Goal: Check status: Check status

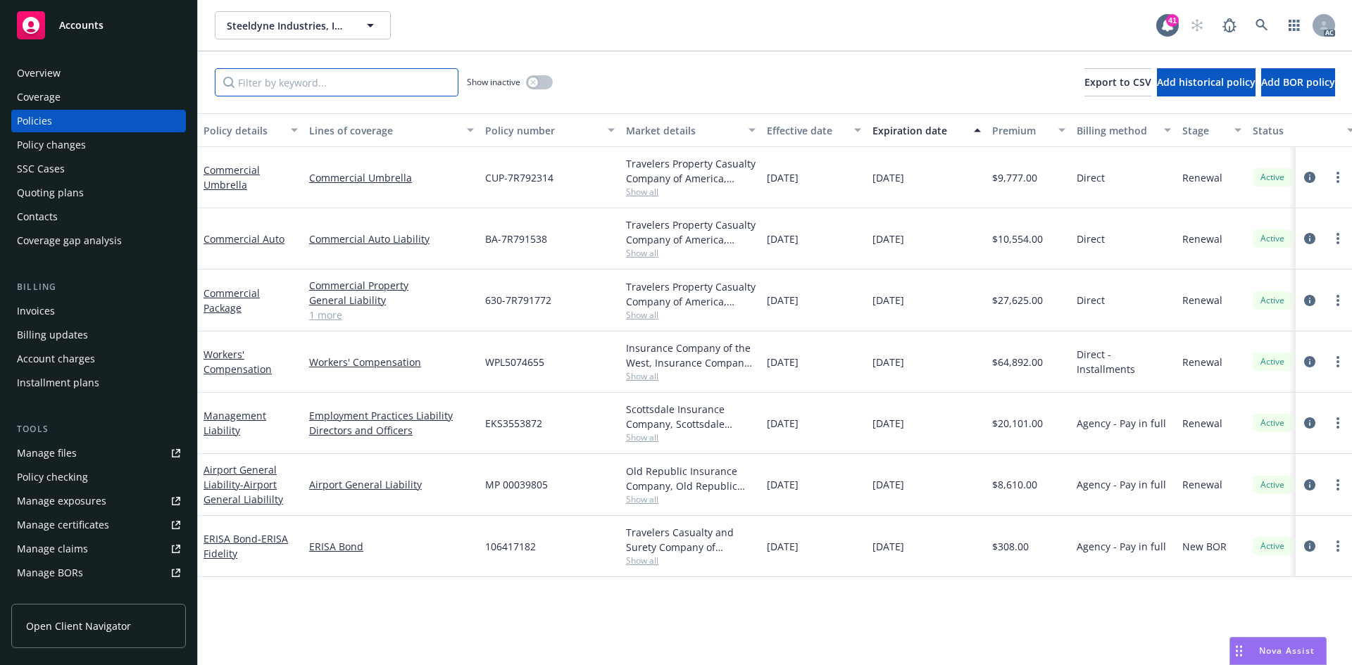
click at [405, 90] on input "Filter by keyword..." at bounding box center [337, 82] width 244 height 28
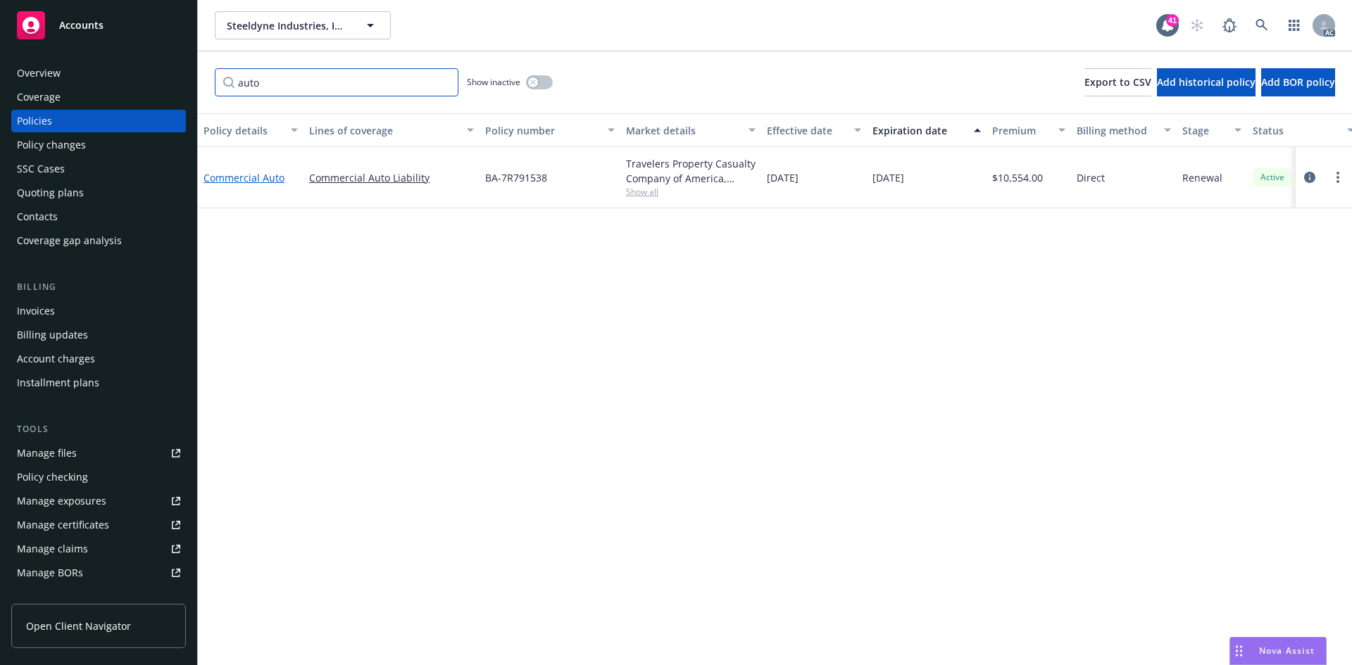
type input "auto"
click at [262, 177] on link "Commercial Auto" at bounding box center [243, 177] width 81 height 13
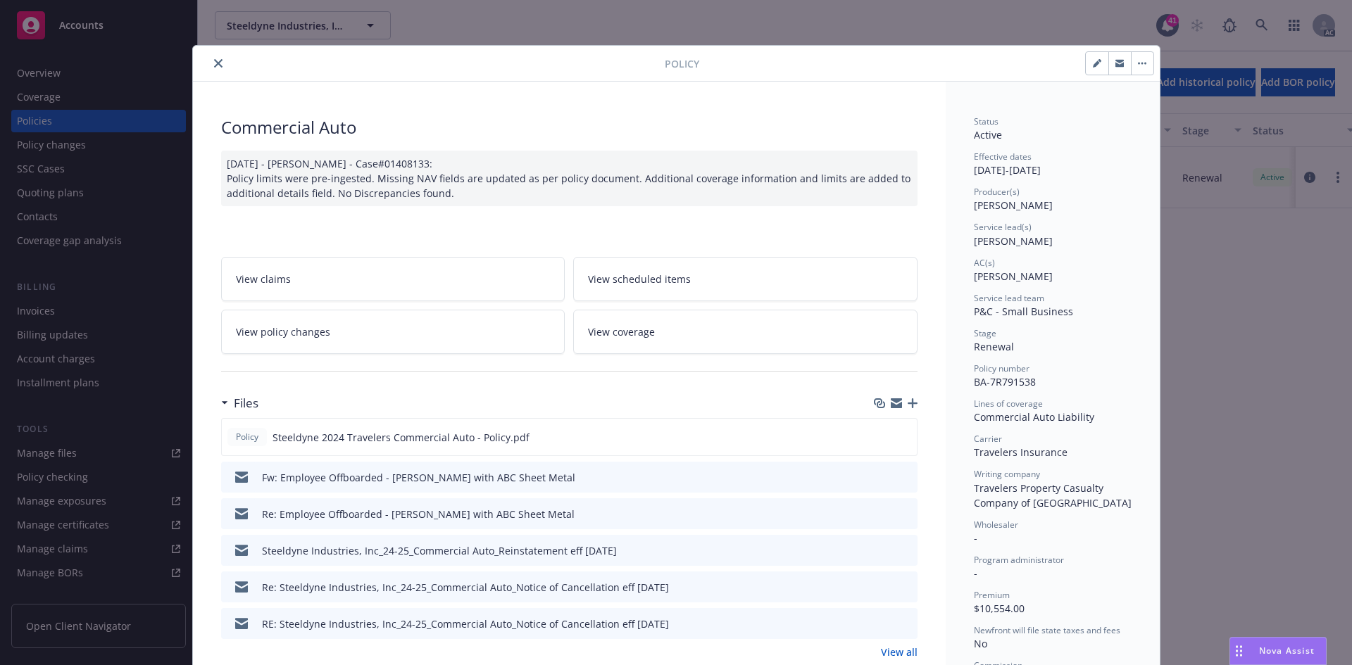
click at [503, 339] on link "View policy changes" at bounding box center [393, 332] width 344 height 44
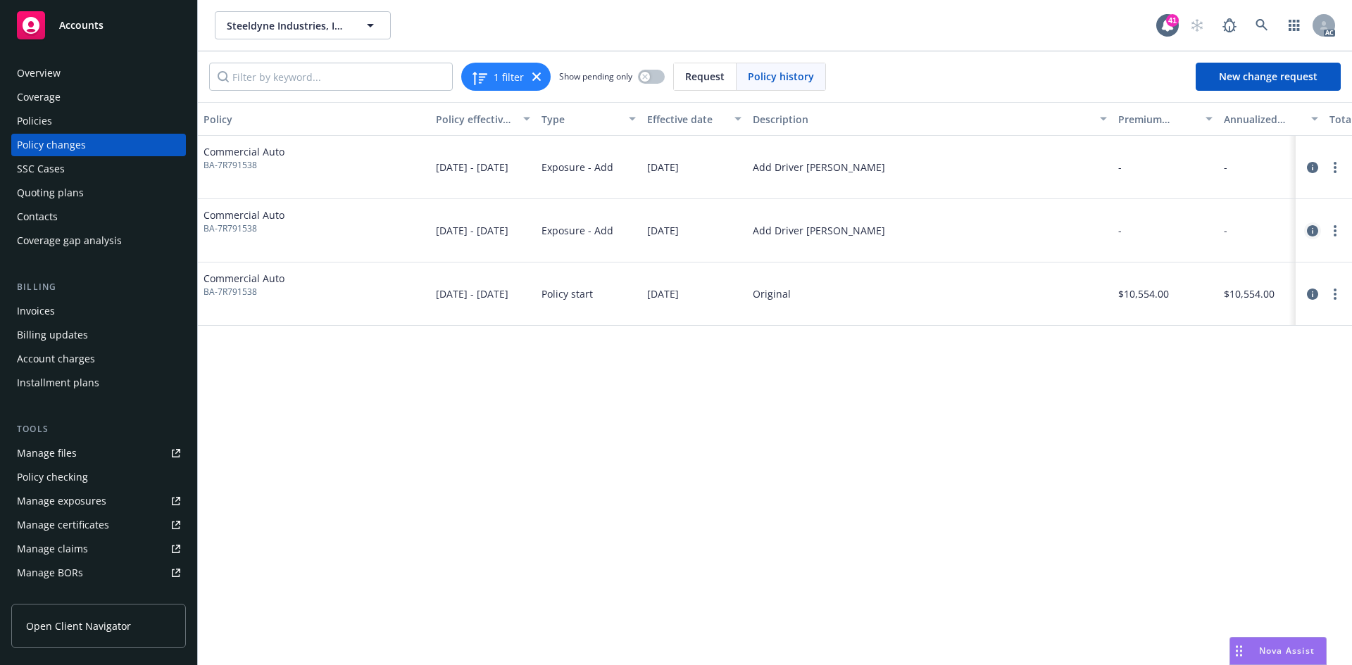
click at [1315, 228] on icon "circleInformation" at bounding box center [1312, 230] width 11 height 11
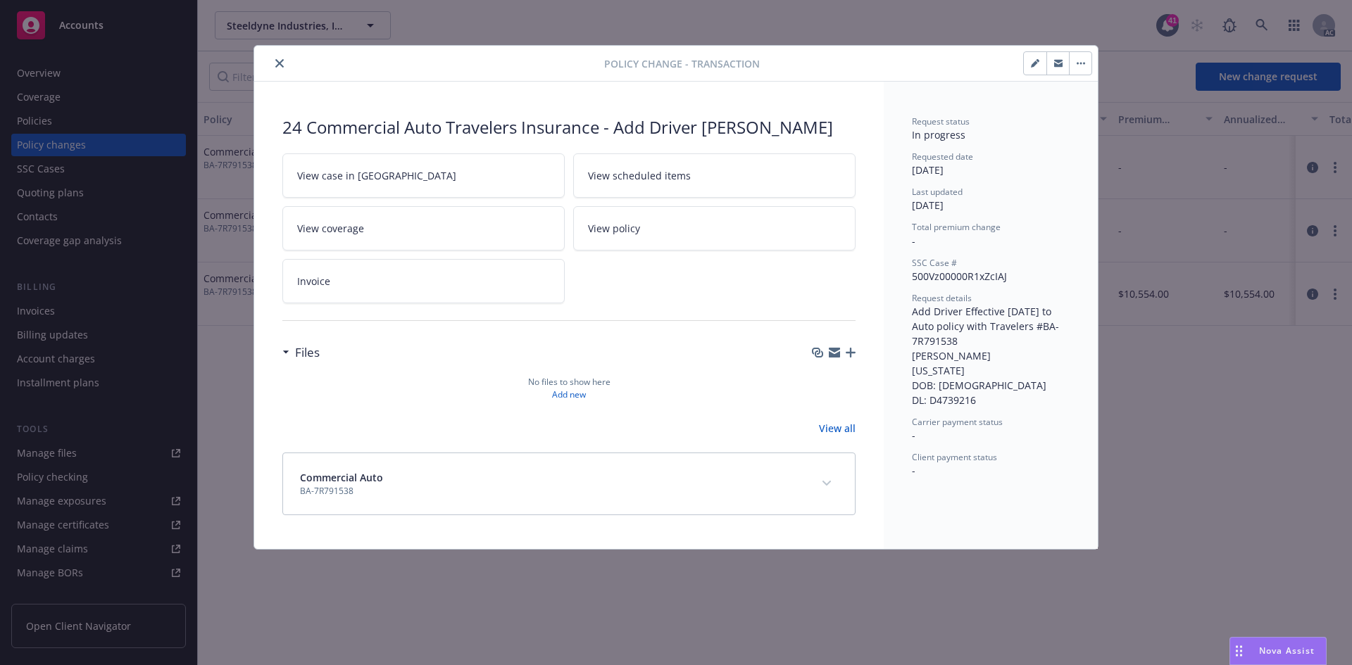
click at [512, 173] on link "View case in [GEOGRAPHIC_DATA]" at bounding box center [423, 175] width 282 height 44
click at [274, 63] on button "close" at bounding box center [279, 63] width 17 height 17
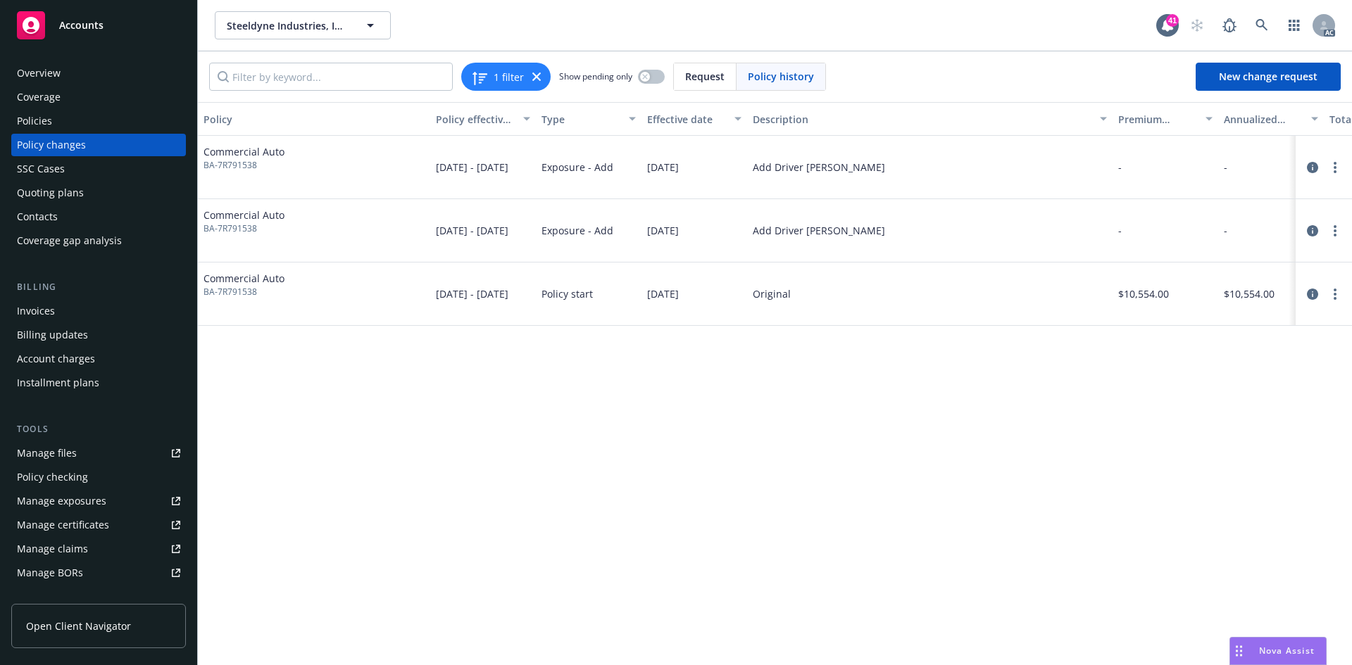
click at [97, 119] on div "Policies" at bounding box center [98, 121] width 163 height 23
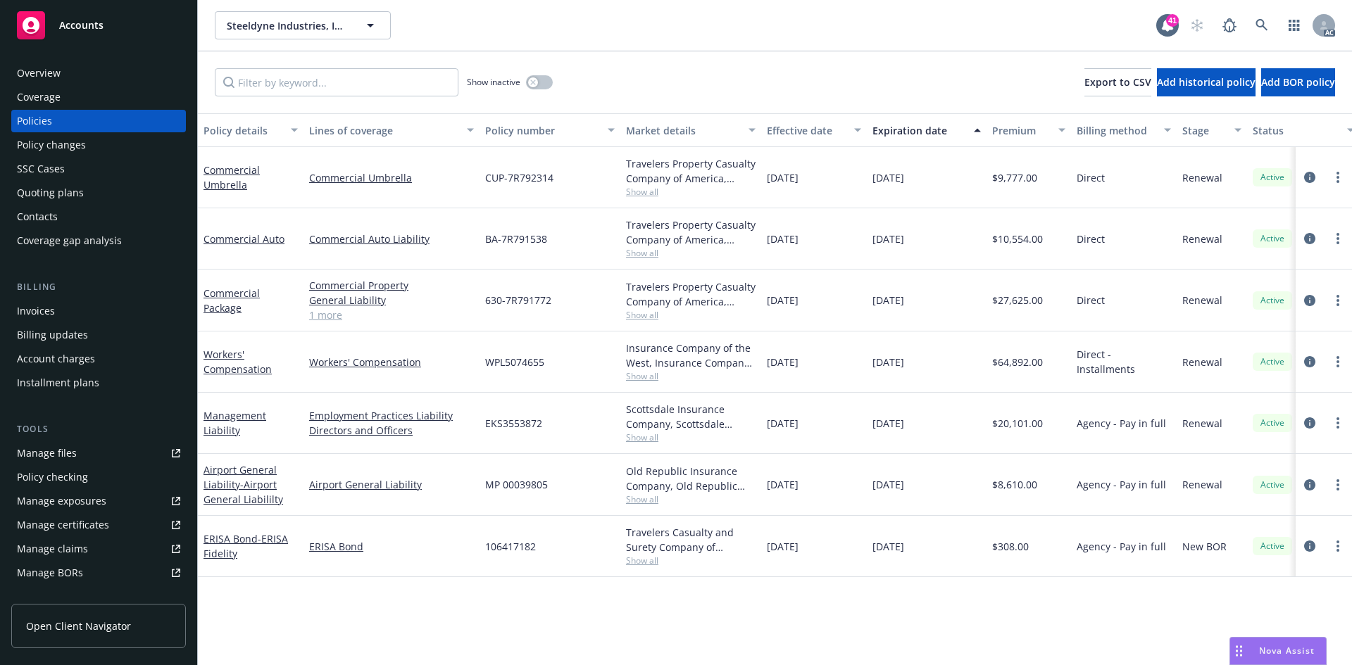
click at [142, 144] on div "Policy changes" at bounding box center [98, 145] width 163 height 23
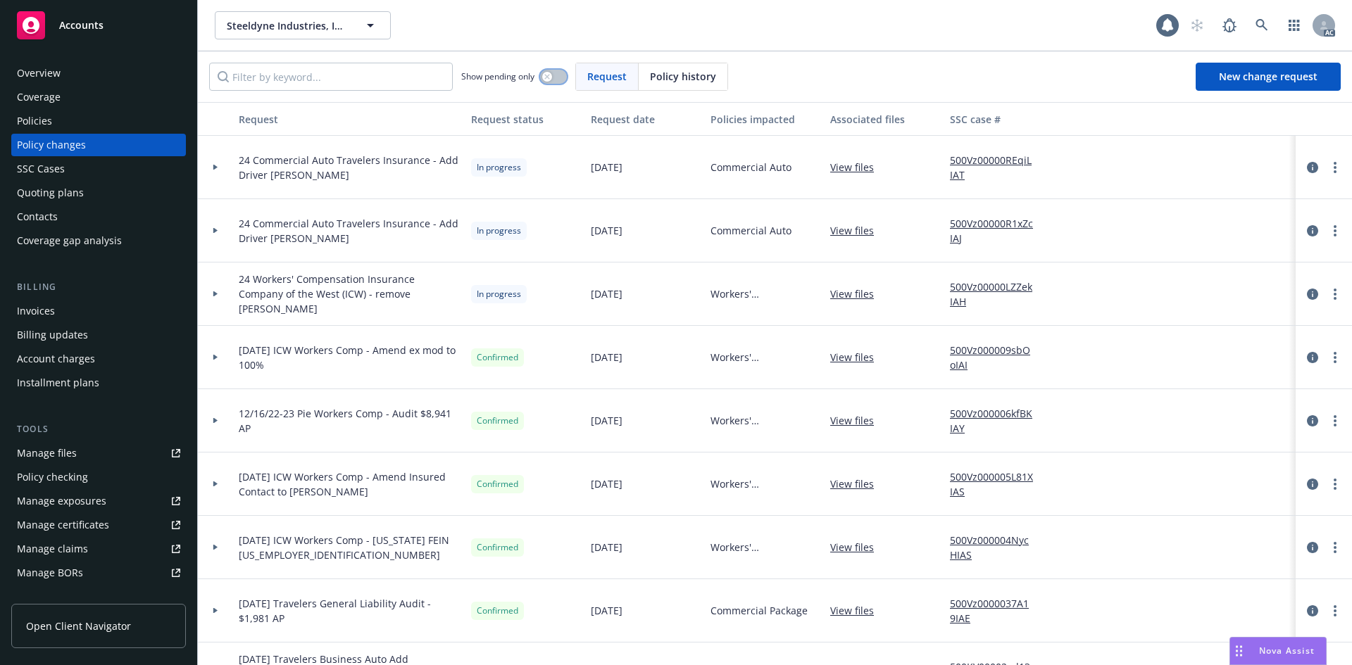
click at [550, 77] on icon "button" at bounding box center [547, 77] width 6 height 6
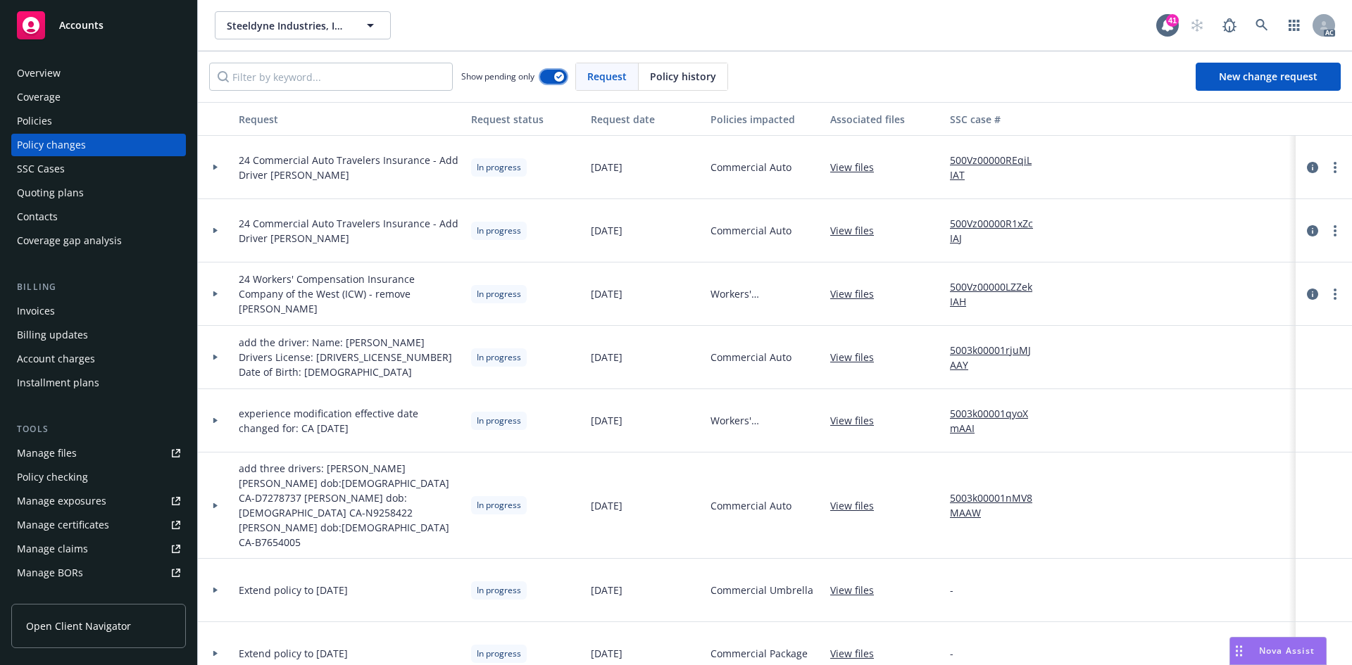
scroll to position [1, 0]
click at [218, 226] on div at bounding box center [215, 229] width 35 height 63
